Goal: Task Accomplishment & Management: Manage account settings

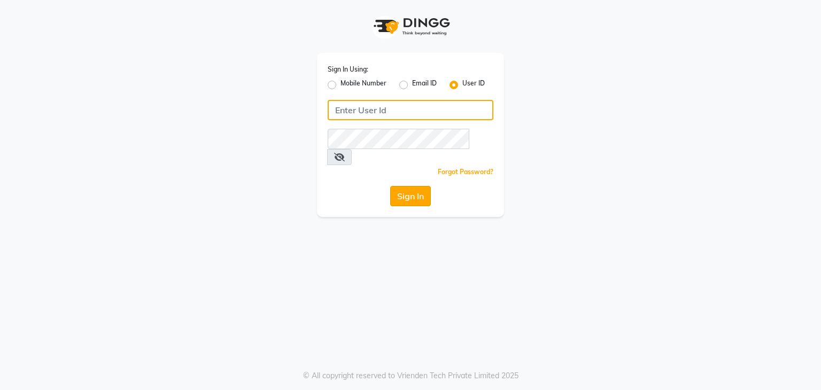
type input "sharukh123"
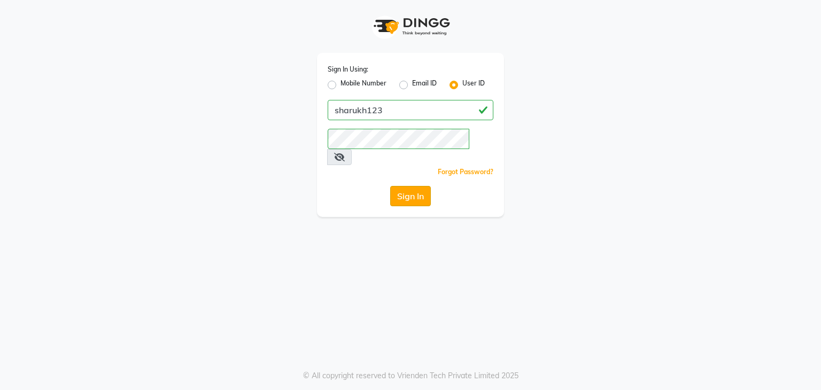
click at [415, 186] on button "Sign In" at bounding box center [410, 196] width 41 height 20
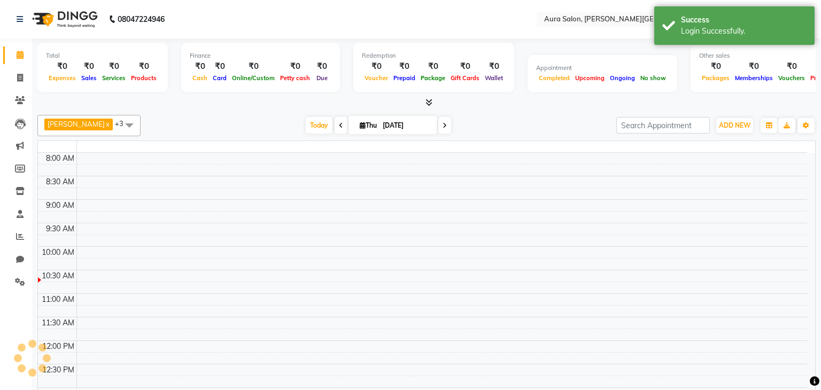
select select "en"
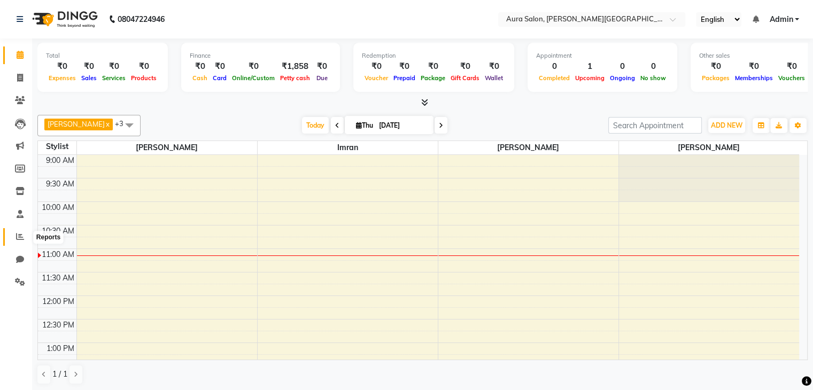
click at [19, 236] on icon at bounding box center [20, 237] width 8 height 8
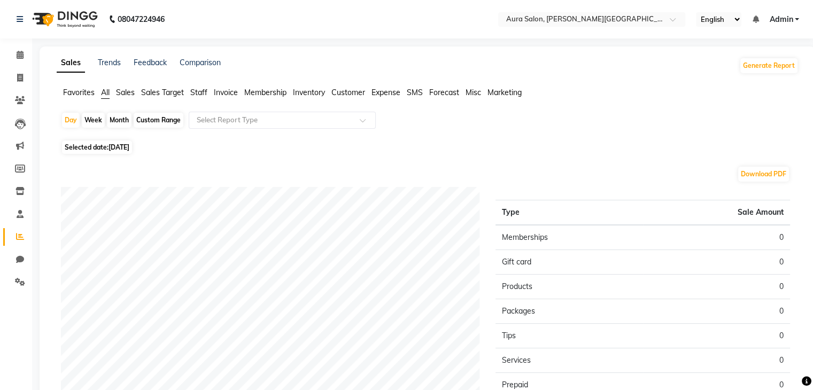
click at [107, 117] on div "Month" at bounding box center [119, 120] width 25 height 15
select select "9"
select select "2025"
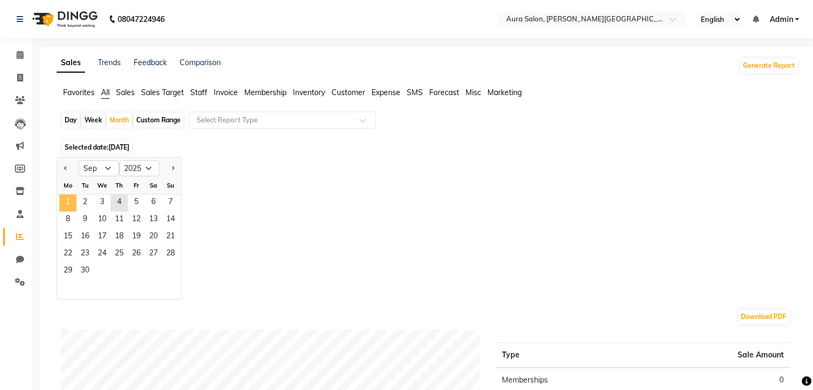
click at [68, 195] on span "1" at bounding box center [67, 203] width 17 height 17
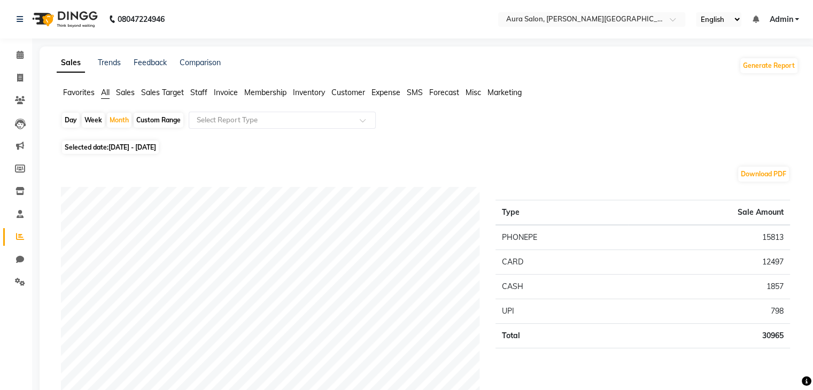
click at [130, 147] on span "[DATE] - [DATE]" at bounding box center [133, 147] width 48 height 8
select select "9"
select select "2025"
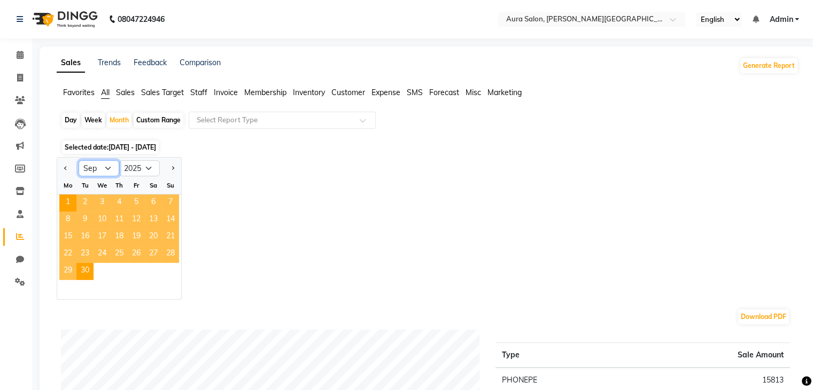
click at [93, 168] on select "Jan Feb Mar Apr May Jun [DATE] Aug Sep Oct Nov Dec" at bounding box center [99, 168] width 41 height 16
select select "8"
click at [79, 160] on select "Jan Feb Mar Apr May Jun [DATE] Aug Sep Oct Nov Dec" at bounding box center [99, 168] width 41 height 16
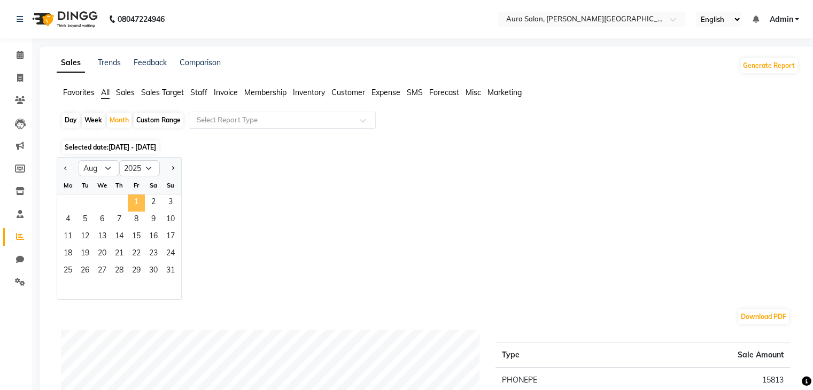
click at [137, 200] on span "1" at bounding box center [136, 203] width 17 height 17
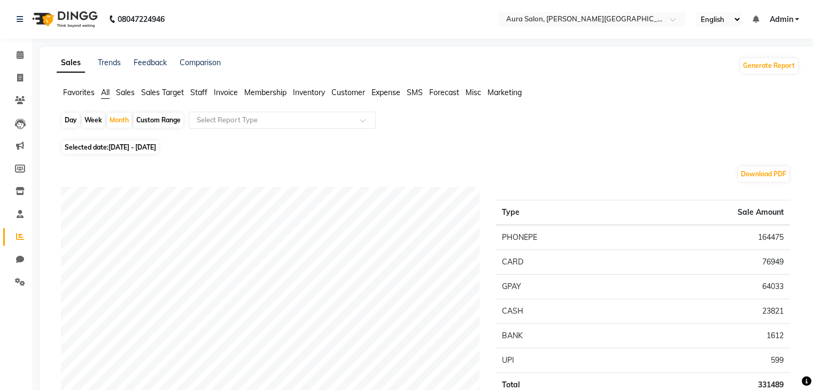
click at [156, 148] on span "[DATE] - [DATE]" at bounding box center [133, 147] width 48 height 8
select select "8"
select select "2025"
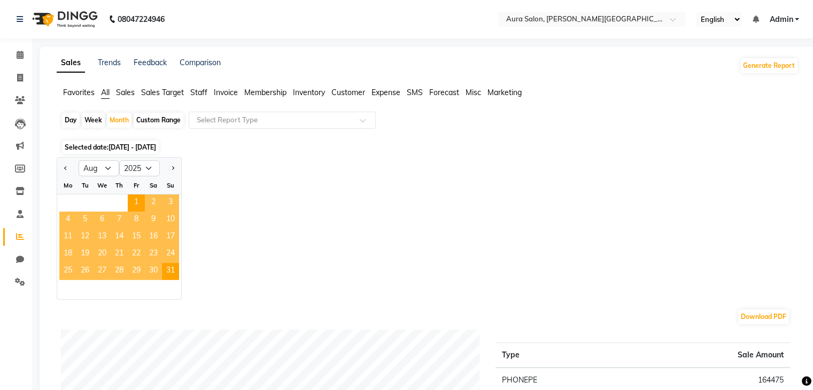
click at [165, 208] on span "3" at bounding box center [170, 203] width 17 height 17
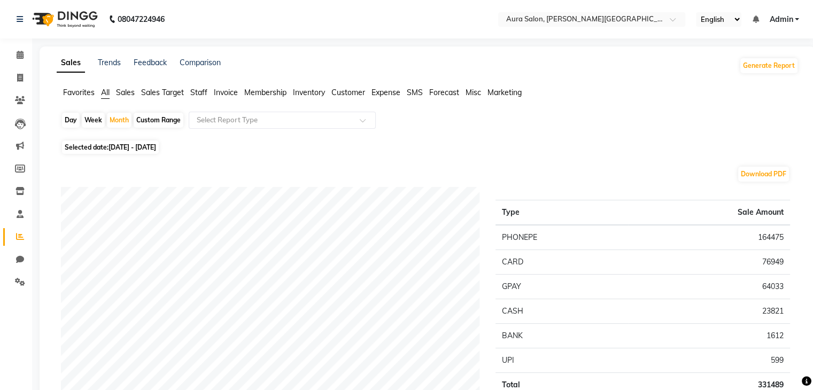
click at [159, 142] on span "Selected date: [DATE] - [DATE]" at bounding box center [110, 147] width 97 height 13
select select "8"
select select "2025"
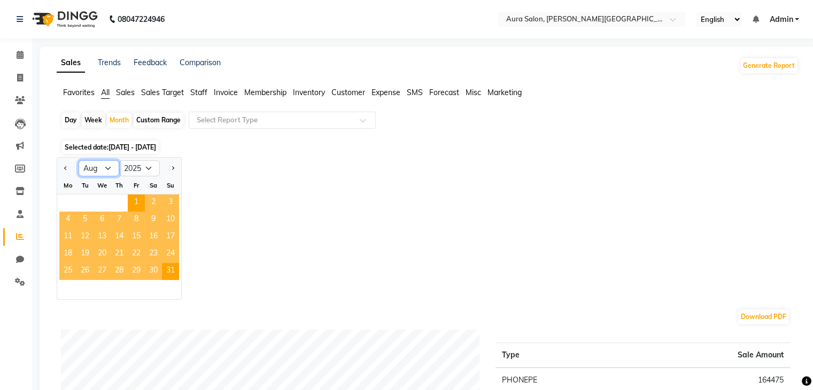
click at [108, 165] on select "Jan Feb Mar Apr May Jun [DATE] Aug Sep Oct Nov Dec" at bounding box center [99, 168] width 41 height 16
click at [79, 160] on select "Jan Feb Mar Apr May Jun [DATE] Aug Sep Oct Nov Dec" at bounding box center [99, 168] width 41 height 16
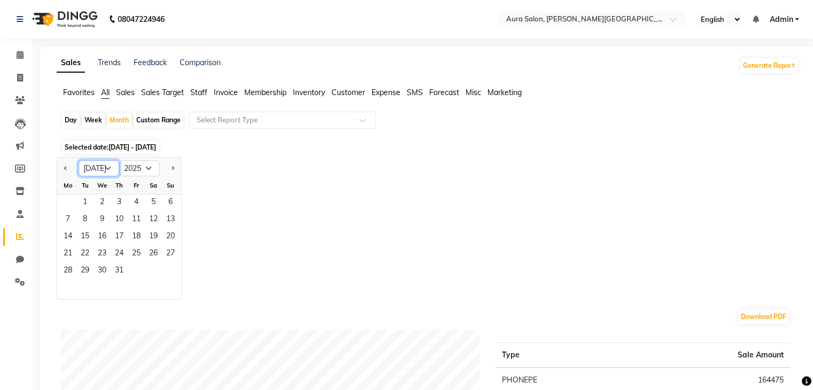
click at [109, 170] on select "Jan Feb Mar Apr May Jun [DATE] Aug Sep Oct Nov Dec" at bounding box center [99, 168] width 41 height 16
select select "8"
click at [79, 160] on select "Jan Feb Mar Apr May Jun [DATE] Aug Sep Oct Nov Dec" at bounding box center [99, 168] width 41 height 16
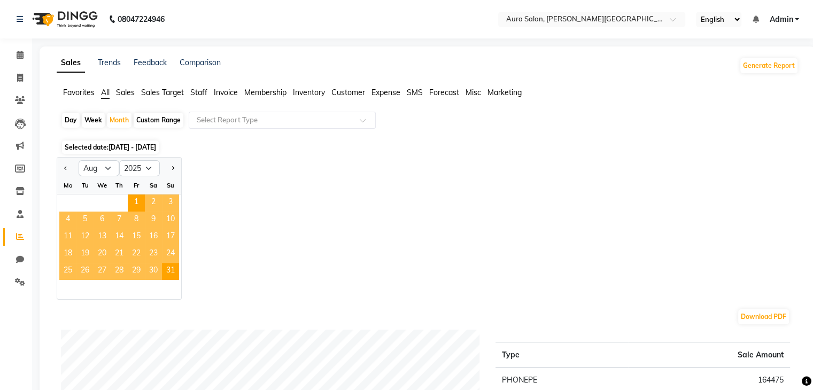
click at [89, 119] on div "Week" at bounding box center [93, 120] width 23 height 15
select select "8"
select select "2025"
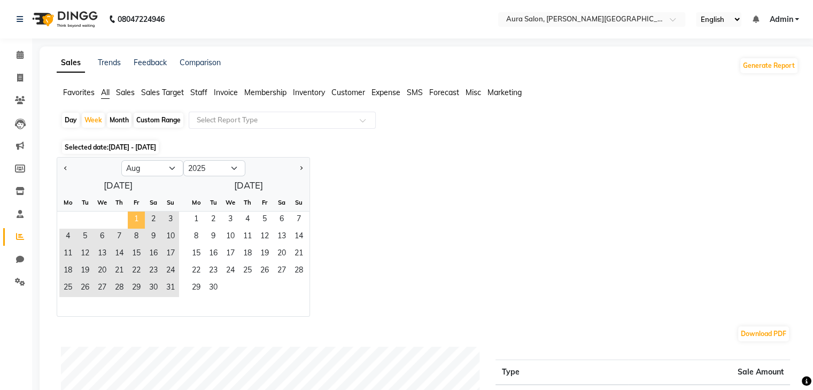
click at [137, 222] on span "1" at bounding box center [136, 220] width 17 height 17
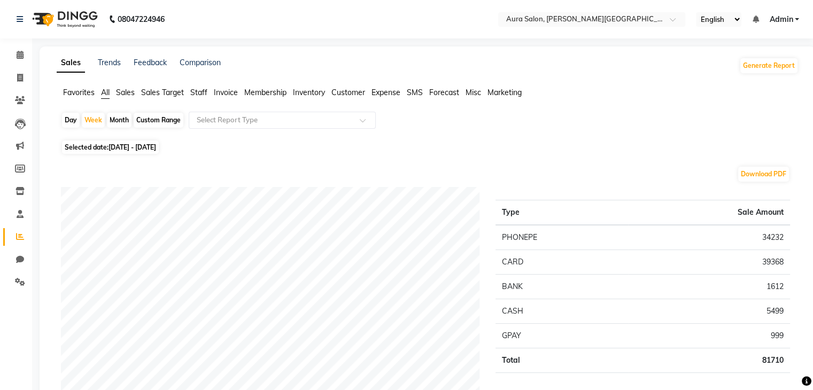
click at [141, 120] on div "Custom Range" at bounding box center [159, 120] width 50 height 15
select select "8"
select select "2025"
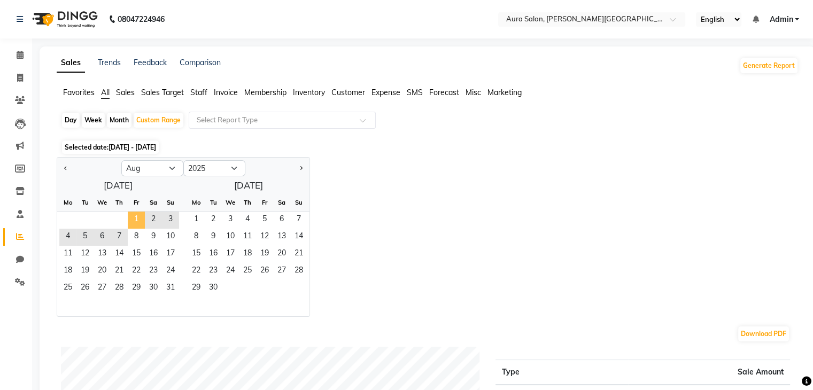
click at [136, 223] on span "1" at bounding box center [136, 220] width 17 height 17
click at [230, 220] on span "3" at bounding box center [230, 220] width 17 height 17
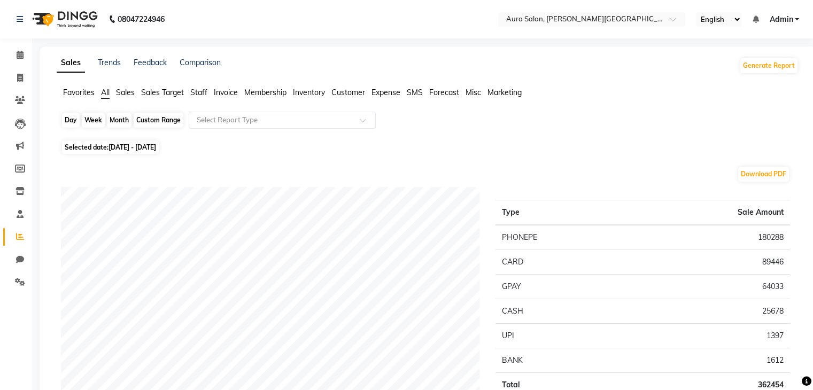
click at [170, 121] on div "Custom Range" at bounding box center [159, 120] width 50 height 15
select select "8"
select select "2025"
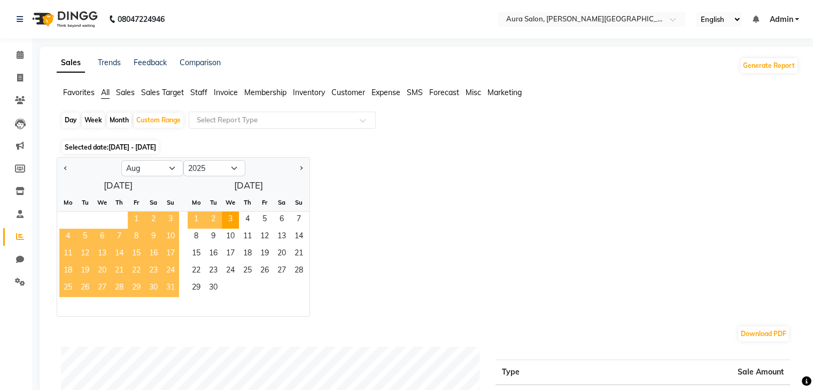
click at [140, 219] on span "1" at bounding box center [136, 220] width 17 height 17
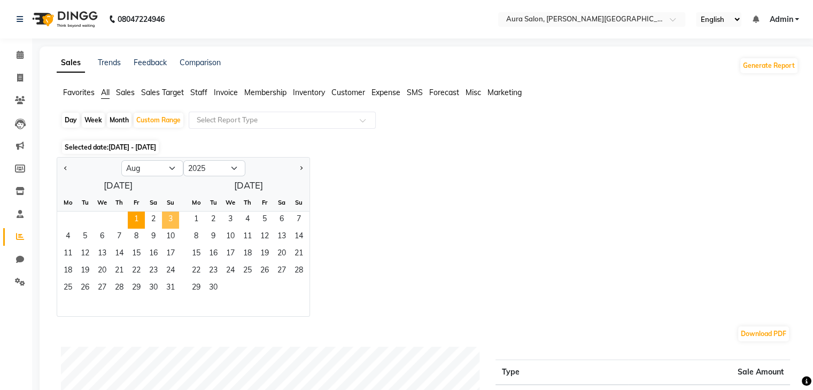
click at [172, 219] on span "3" at bounding box center [170, 220] width 17 height 17
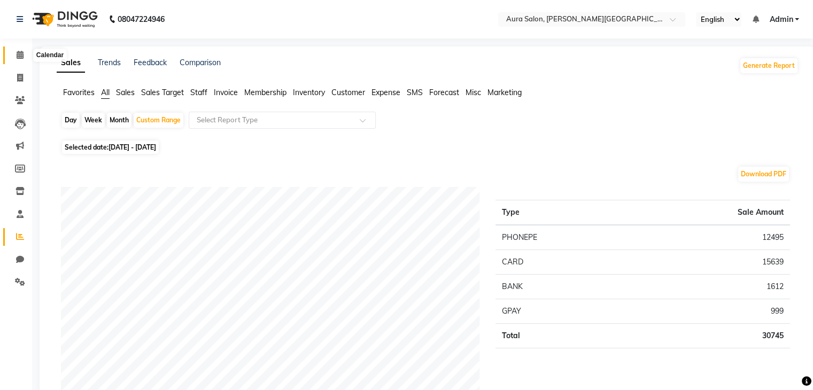
click at [17, 54] on icon at bounding box center [20, 55] width 7 height 8
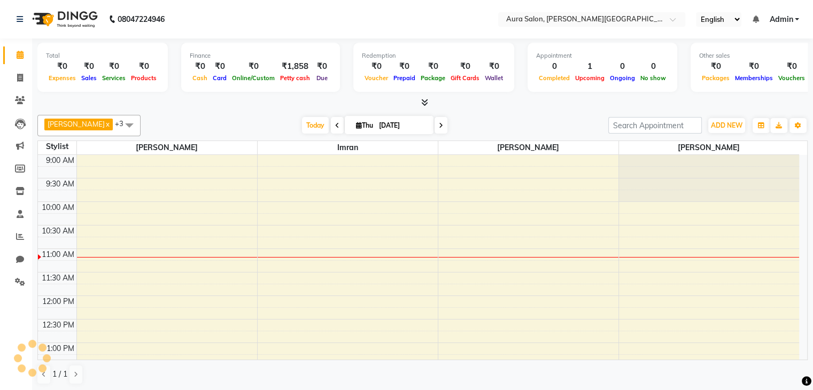
click at [331, 118] on span at bounding box center [337, 125] width 13 height 17
type input "[DATE]"
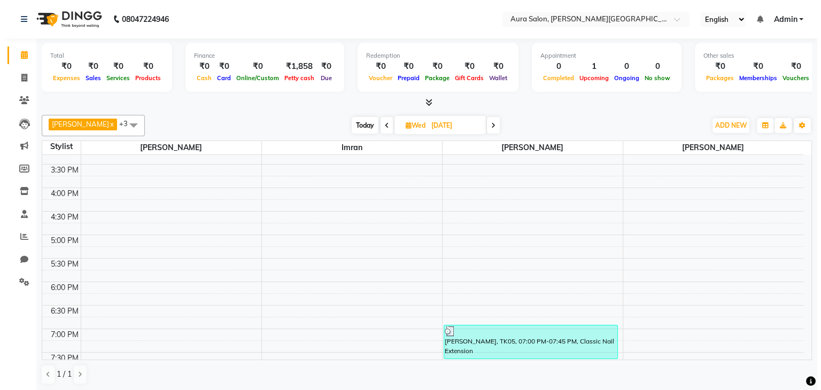
scroll to position [354, 0]
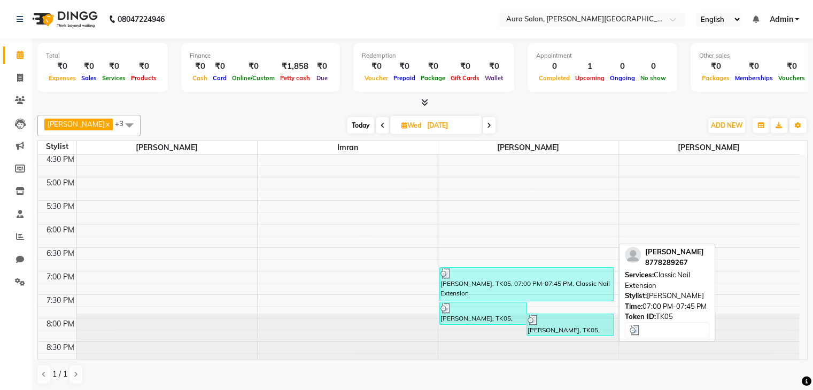
click at [453, 284] on div "[PERSON_NAME], TK05, 07:00 PM-07:45 PM, Classic Nail Extension" at bounding box center [527, 284] width 174 height 33
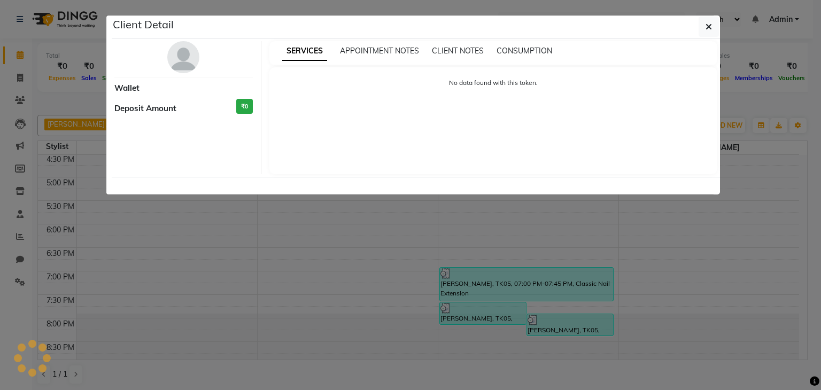
select select "3"
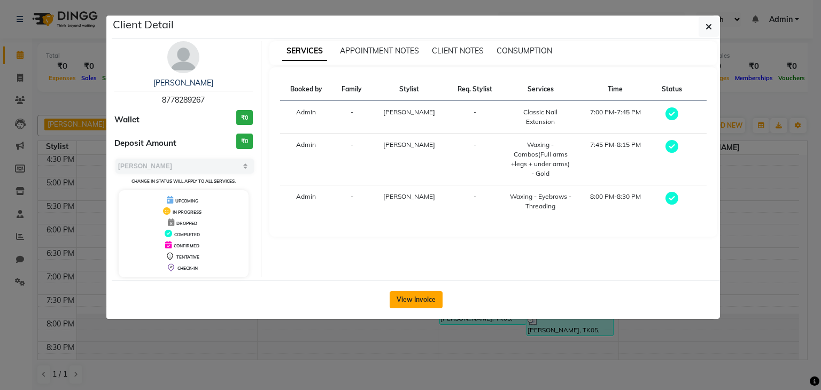
click at [426, 293] on button "View Invoice" at bounding box center [416, 299] width 53 height 17
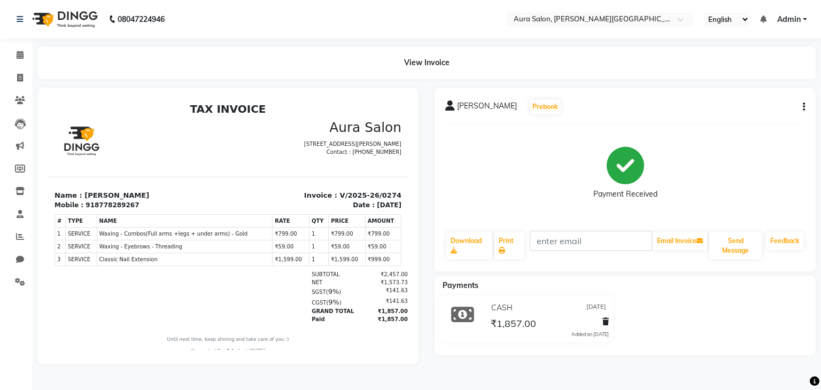
click at [805, 107] on icon "button" at bounding box center [804, 107] width 2 height 1
click at [742, 107] on div "Edit Item Staff" at bounding box center [750, 107] width 73 height 13
select select
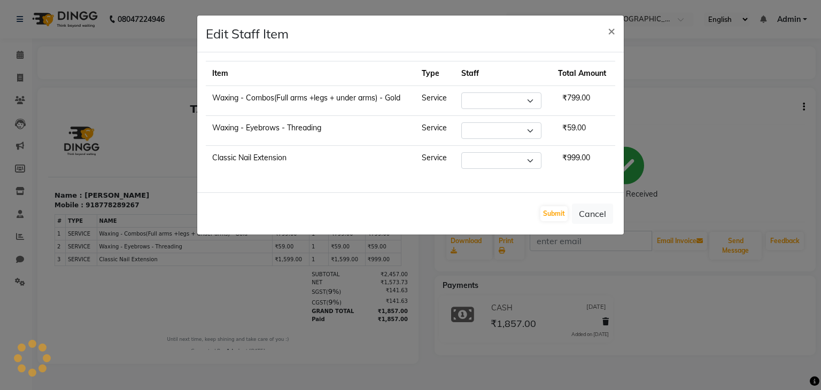
select select "66363"
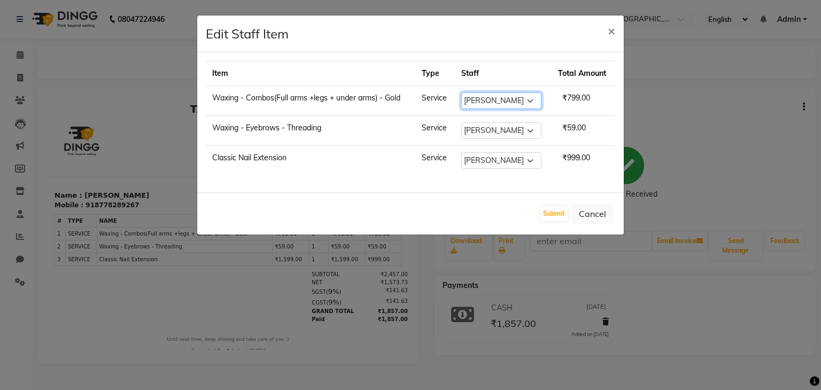
click at [504, 96] on select "Select Boi [PERSON_NAME] [PERSON_NAME] [PERSON_NAME] [PERSON_NAME]" at bounding box center [501, 101] width 80 height 17
select select "66359"
click at [462, 93] on select "Select Boi [PERSON_NAME] [PERSON_NAME] [PERSON_NAME] [PERSON_NAME]" at bounding box center [501, 101] width 80 height 17
click at [554, 210] on button "Submit" at bounding box center [554, 213] width 27 height 15
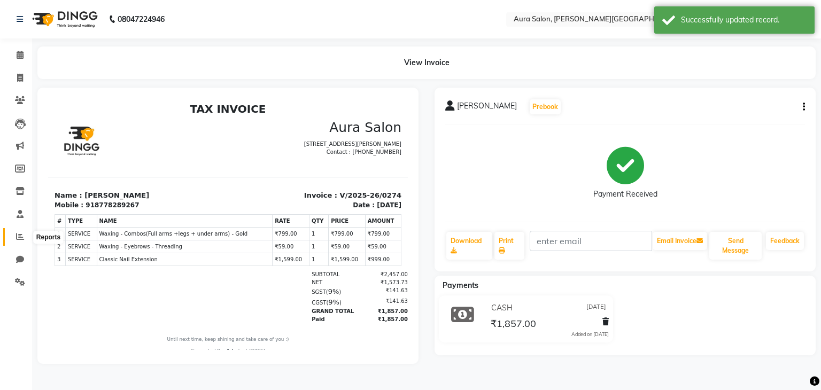
click at [20, 234] on icon at bounding box center [20, 237] width 8 height 8
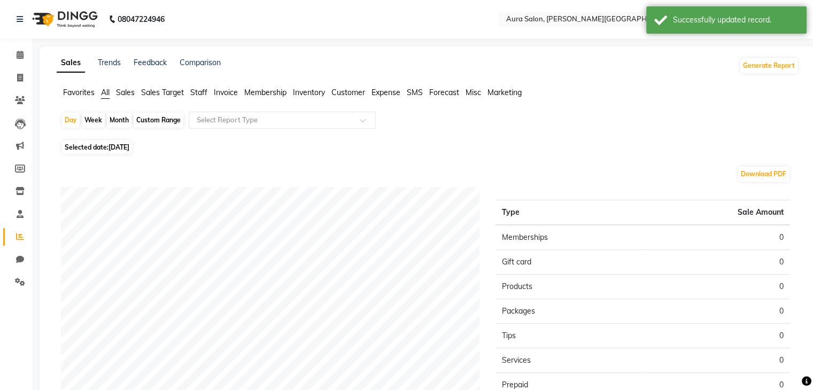
click at [124, 118] on div "Month" at bounding box center [119, 120] width 25 height 15
select select "9"
select select "2025"
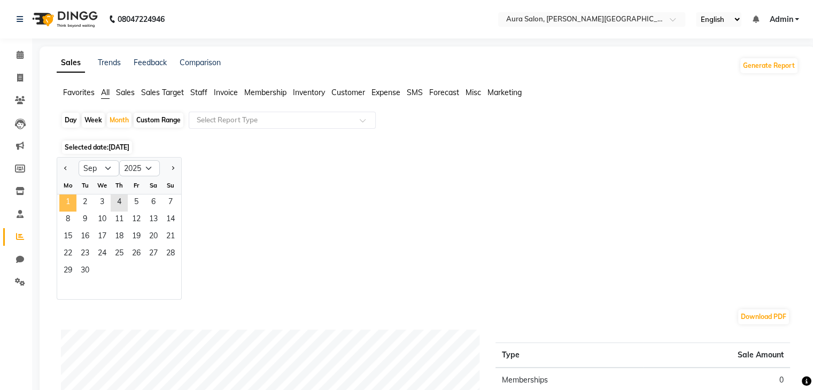
click at [64, 206] on span "1" at bounding box center [67, 203] width 17 height 17
